Goal: Download file/media

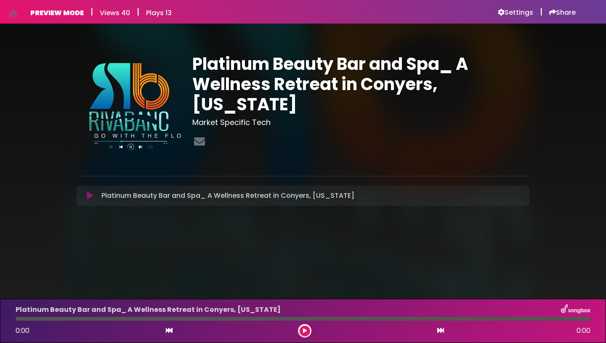
click at [90, 197] on icon at bounding box center [90, 195] width 6 height 8
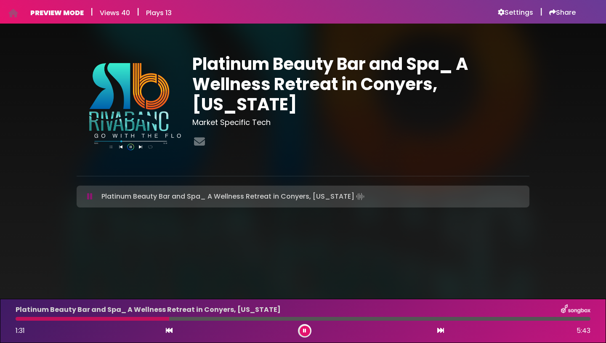
click at [306, 331] on button at bounding box center [304, 331] width 11 height 11
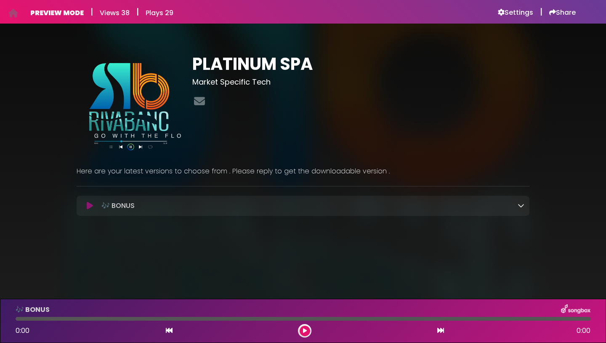
click at [92, 209] on icon at bounding box center [90, 205] width 6 height 8
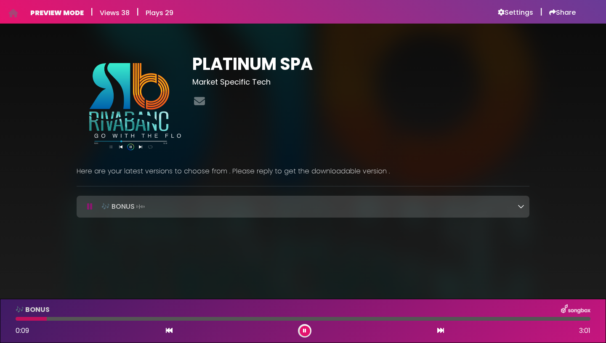
click at [521, 207] on icon at bounding box center [520, 206] width 7 height 7
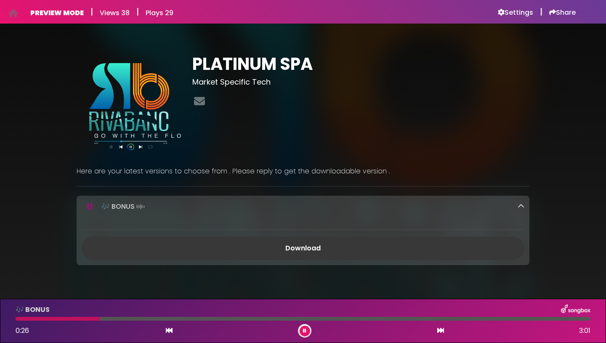
click at [313, 246] on link "Download" at bounding box center [303, 248] width 442 height 24
click at [305, 331] on icon at bounding box center [304, 330] width 3 height 5
